Goal: Information Seeking & Learning: Learn about a topic

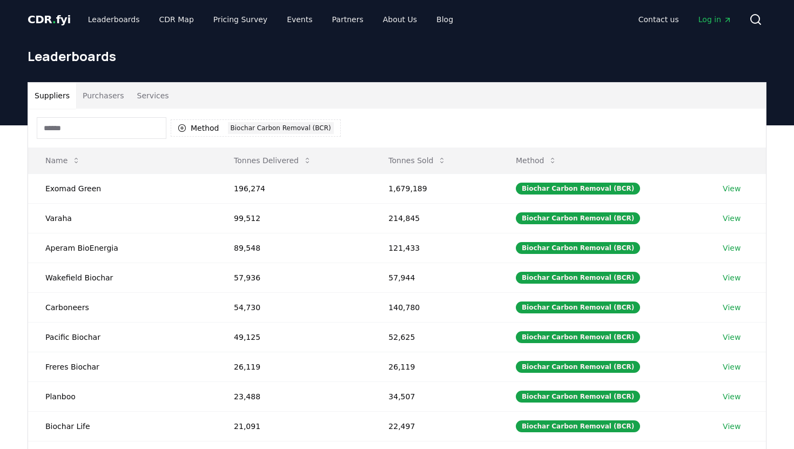
click at [343, 78] on div "Leaderboards" at bounding box center [397, 60] width 756 height 43
click at [159, 71] on div "Leaderboards" at bounding box center [397, 60] width 756 height 43
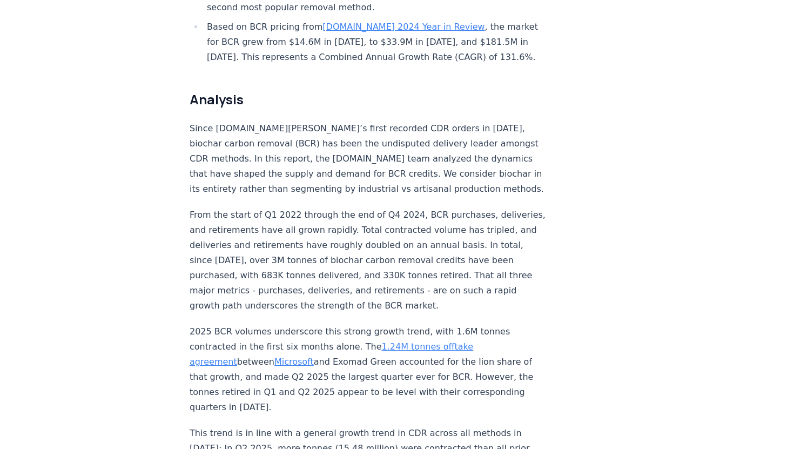
scroll to position [764, 0]
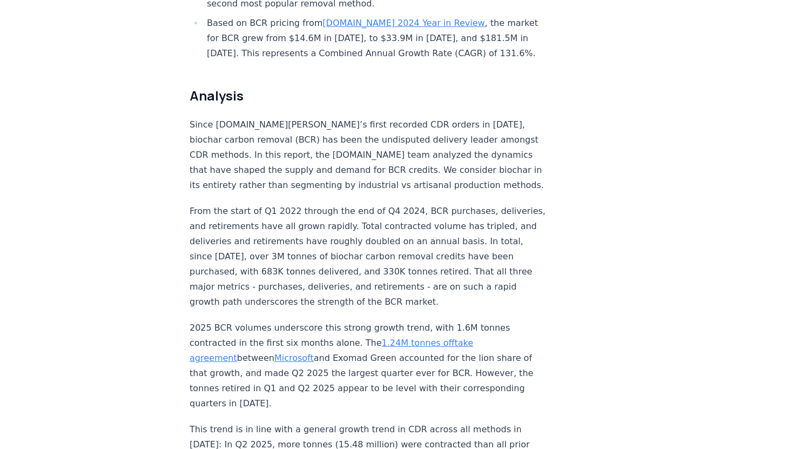
click at [326, 220] on p "From the start of Q1 2022 through the end of Q4 2024, BCR purchases, deliveries…" at bounding box center [369, 257] width 358 height 106
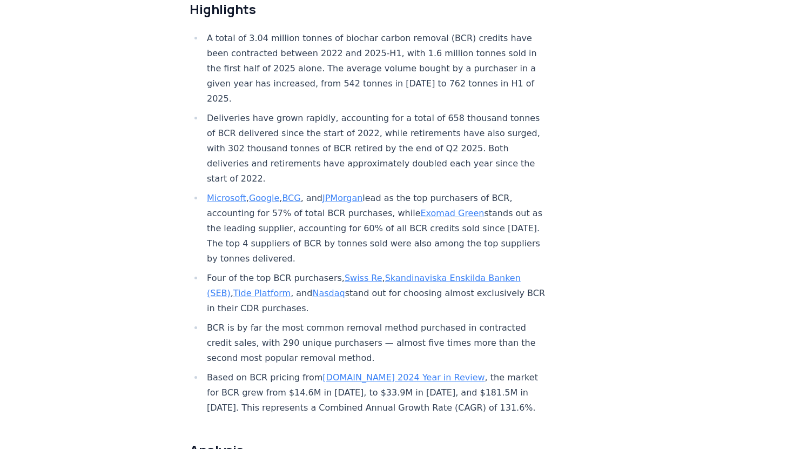
scroll to position [414, 0]
